Goal: Entertainment & Leisure: Consume media (video, audio)

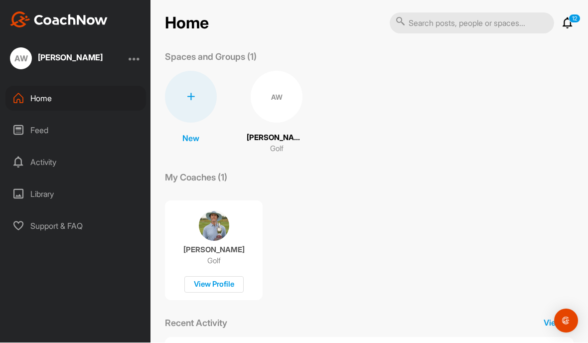
scroll to position [2, 0]
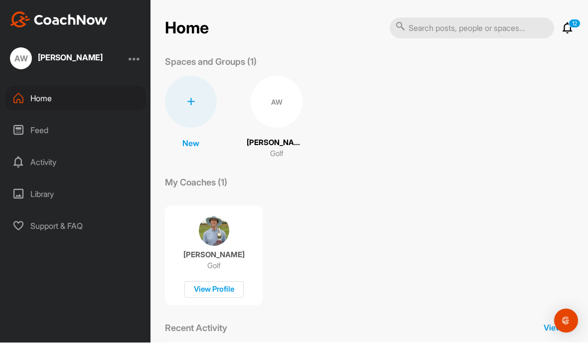
click at [265, 137] on p "[PERSON_NAME]" at bounding box center [276, 142] width 60 height 11
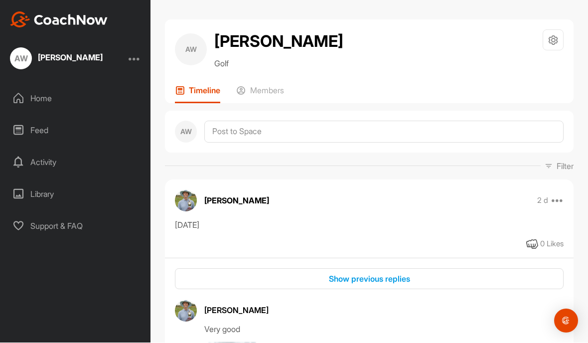
click at [344, 273] on div "Show previous replies" at bounding box center [369, 279] width 372 height 12
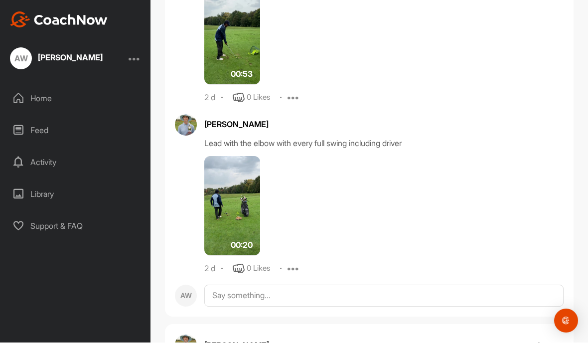
scroll to position [835, 0]
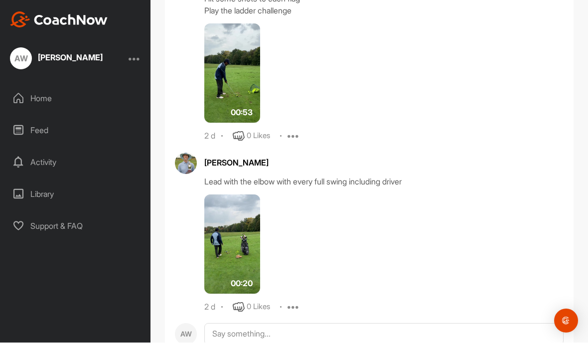
click at [225, 210] on img at bounding box center [232, 245] width 56 height 100
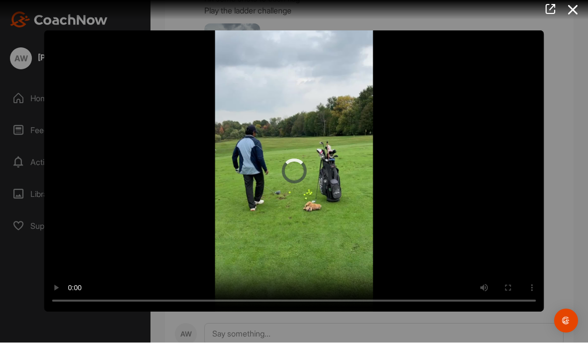
click at [285, 172] on video "Video Player" at bounding box center [293, 171] width 499 height 281
click at [96, 85] on video "Video Player" at bounding box center [293, 171] width 499 height 281
click at [50, 36] on video "Video Player" at bounding box center [293, 171] width 499 height 281
click at [579, 3] on icon at bounding box center [572, 10] width 23 height 18
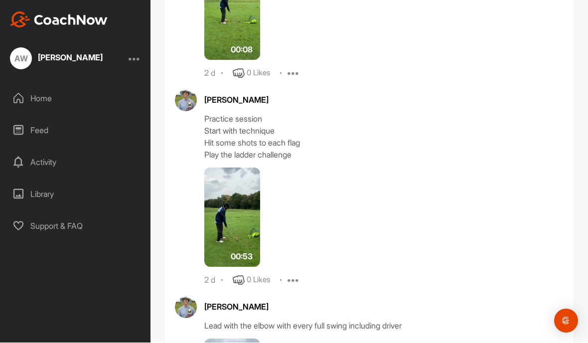
scroll to position [690, 0]
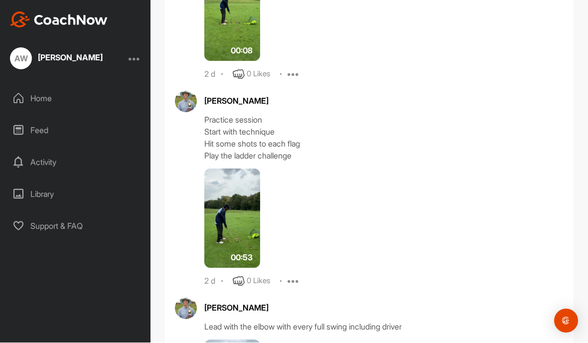
click at [224, 191] on img at bounding box center [232, 219] width 56 height 100
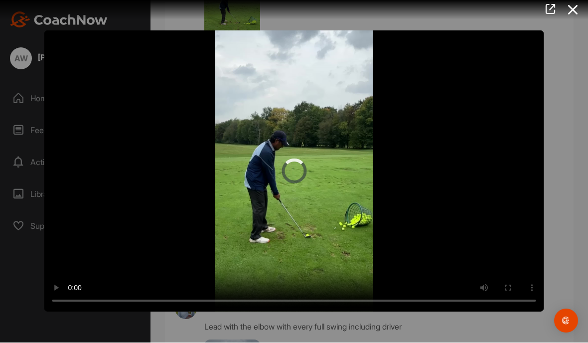
click at [72, 52] on video "Video Player" at bounding box center [293, 171] width 499 height 281
click at [62, 49] on video "Video Player" at bounding box center [293, 171] width 499 height 281
click at [49, 43] on video "Video Player" at bounding box center [293, 171] width 499 height 281
click at [577, 4] on icon at bounding box center [572, 10] width 23 height 18
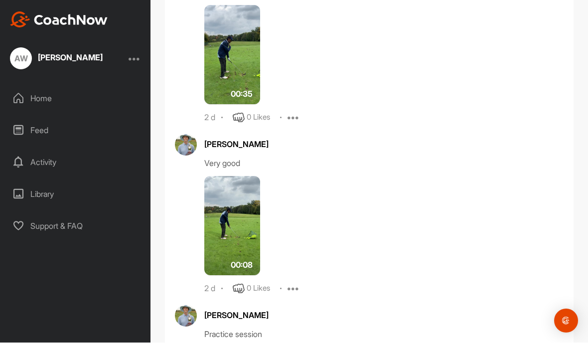
scroll to position [472, 0]
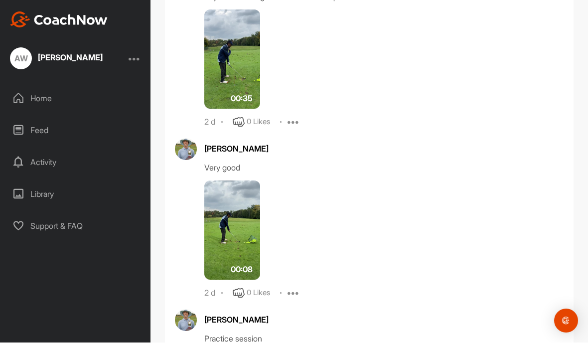
click at [217, 215] on img at bounding box center [232, 231] width 56 height 100
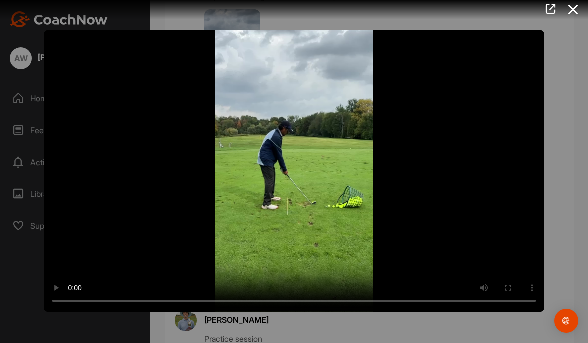
click at [292, 172] on video "Video Player" at bounding box center [293, 171] width 499 height 281
click at [103, 93] on video "Video Player" at bounding box center [293, 171] width 499 height 281
click at [75, 68] on video "Video Player" at bounding box center [293, 171] width 499 height 281
click at [48, 34] on video "Video Player" at bounding box center [293, 171] width 499 height 281
click at [572, 8] on icon at bounding box center [572, 10] width 23 height 18
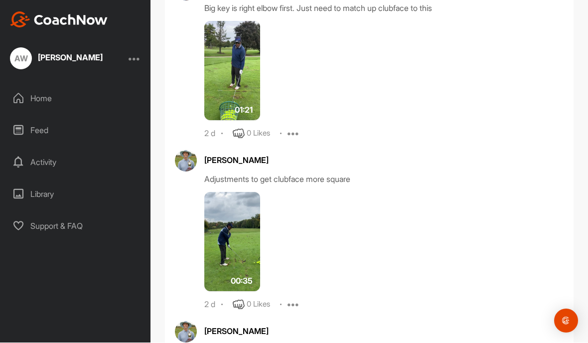
scroll to position [290, 0]
click at [215, 224] on img at bounding box center [232, 242] width 56 height 100
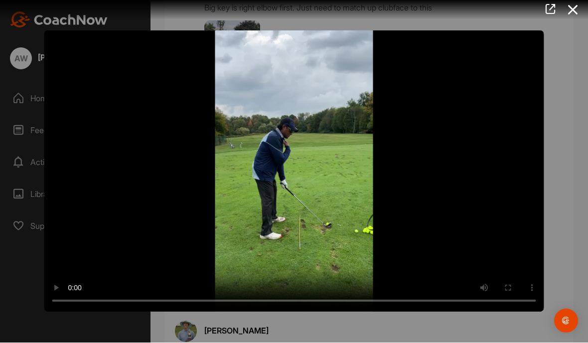
click at [292, 171] on video "Video Player" at bounding box center [293, 171] width 499 height 281
click at [72, 56] on video "Video Player" at bounding box center [293, 171] width 499 height 281
click at [49, 40] on video "Video Player" at bounding box center [293, 171] width 499 height 281
click at [574, 1] on icon at bounding box center [572, 10] width 23 height 18
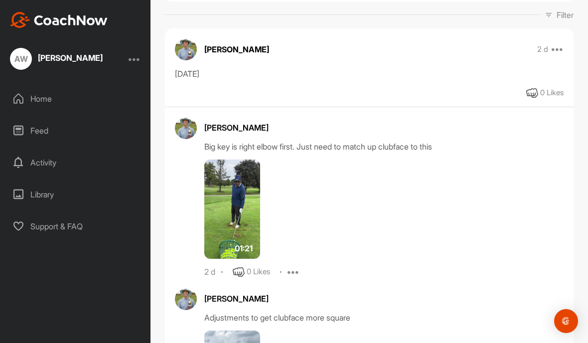
scroll to position [152, 0]
click at [223, 223] on img at bounding box center [232, 209] width 56 height 100
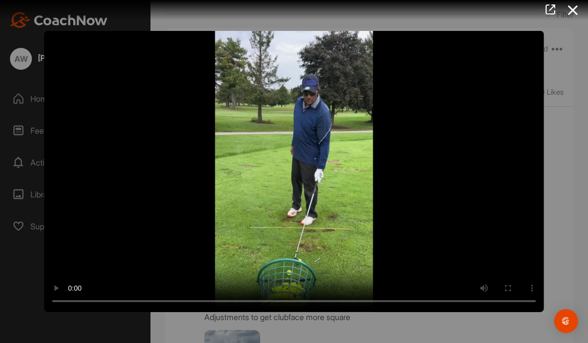
click at [286, 169] on video "Video Player" at bounding box center [293, 171] width 499 height 281
click at [51, 36] on video "Video Player" at bounding box center [293, 171] width 499 height 281
click at [573, 2] on icon at bounding box center [572, 10] width 23 height 18
